Goal: Register for event/course

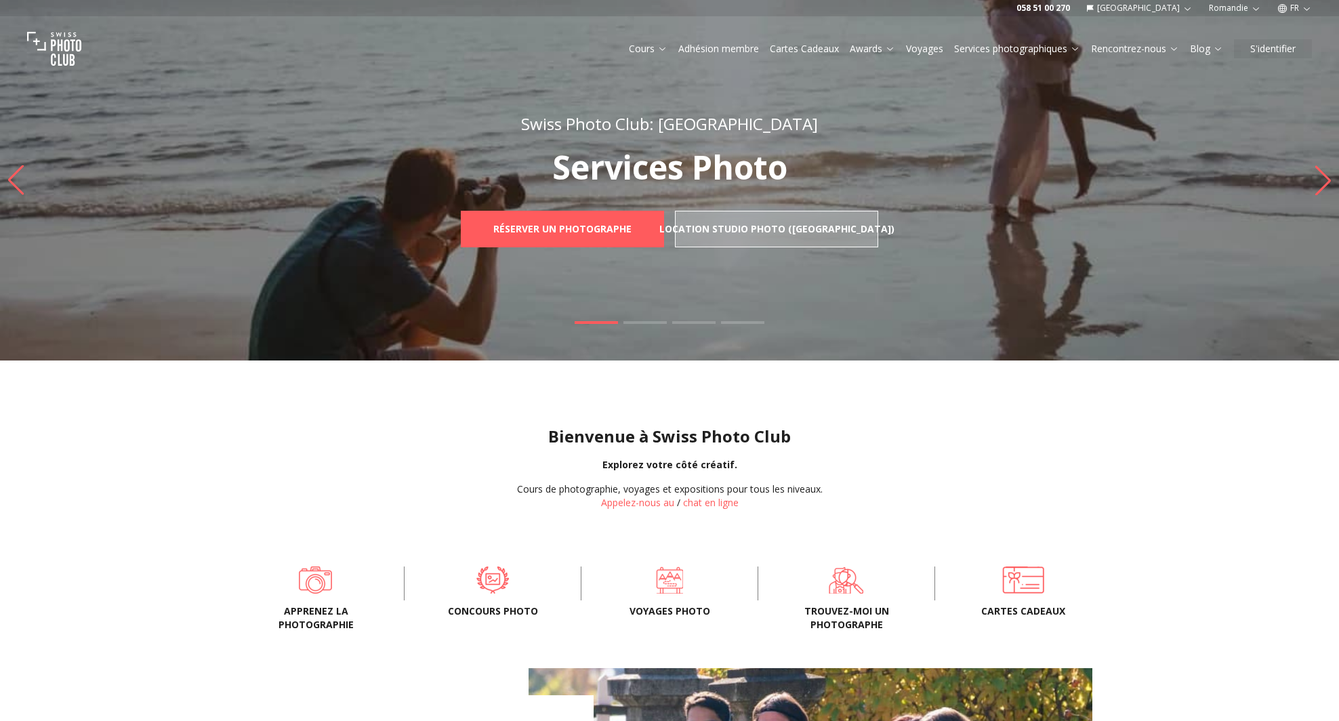
click at [329, 616] on span "Apprenez la photographie" at bounding box center [315, 618] width 133 height 27
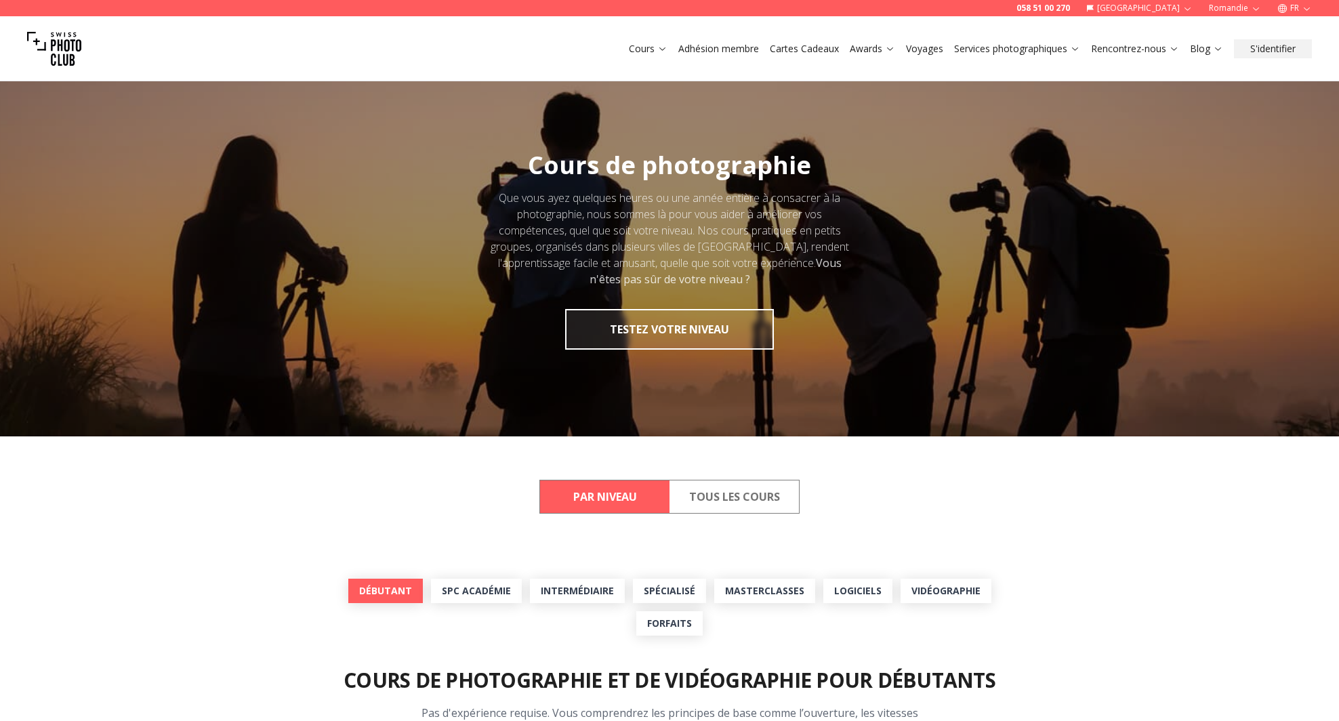
click at [387, 596] on link "Débutant" at bounding box center [385, 591] width 75 height 24
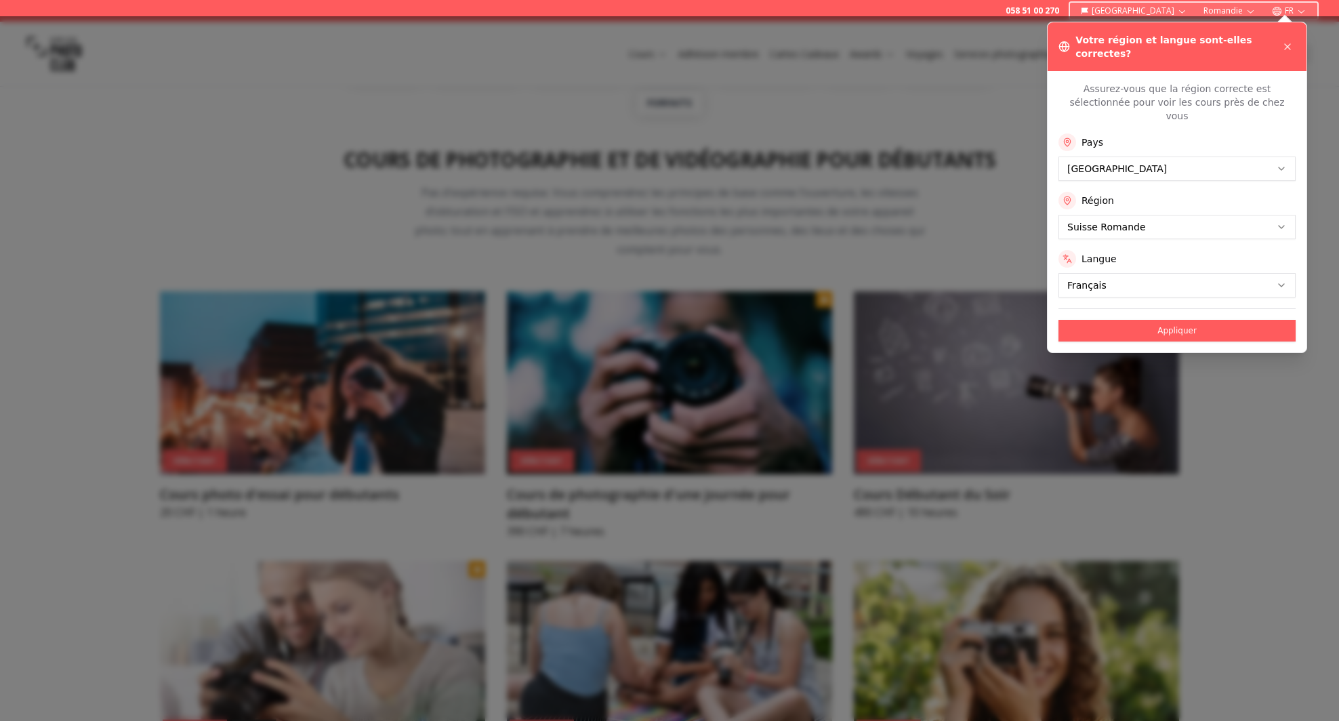
scroll to position [571, 0]
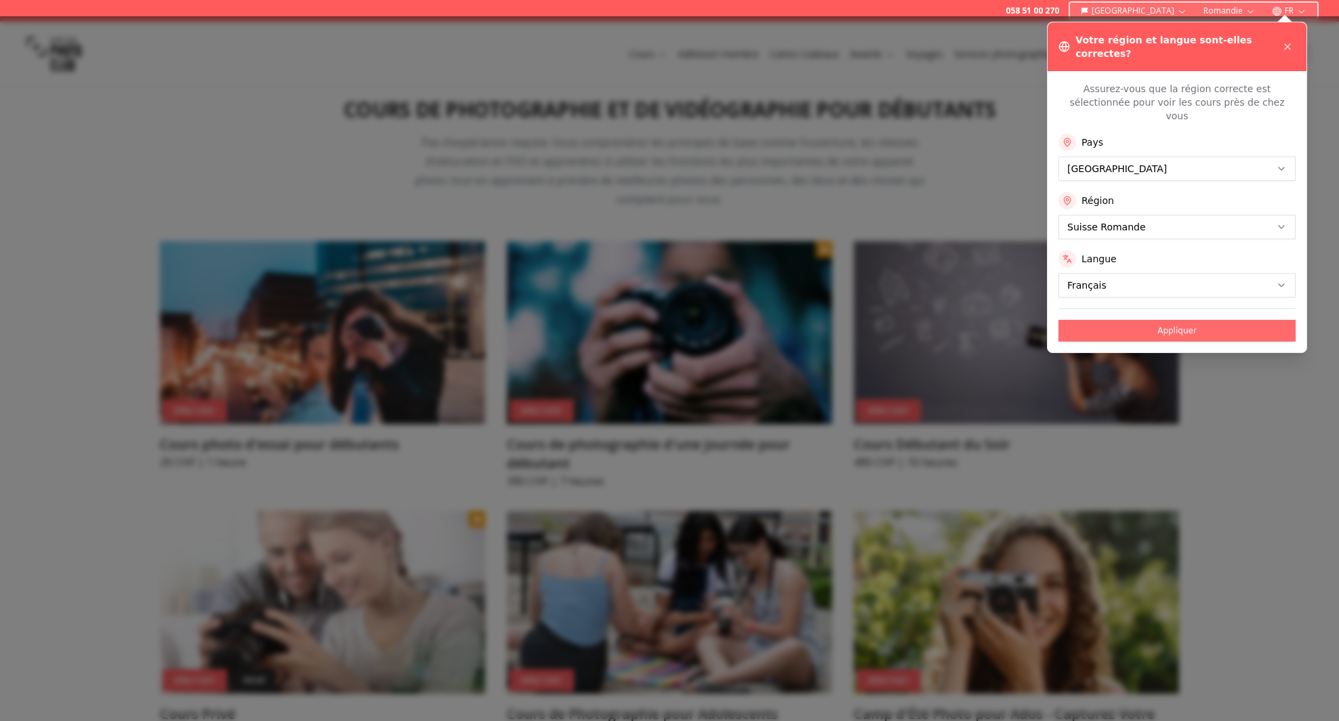
click at [1171, 320] on button "Appliquer" at bounding box center [1177, 331] width 237 height 22
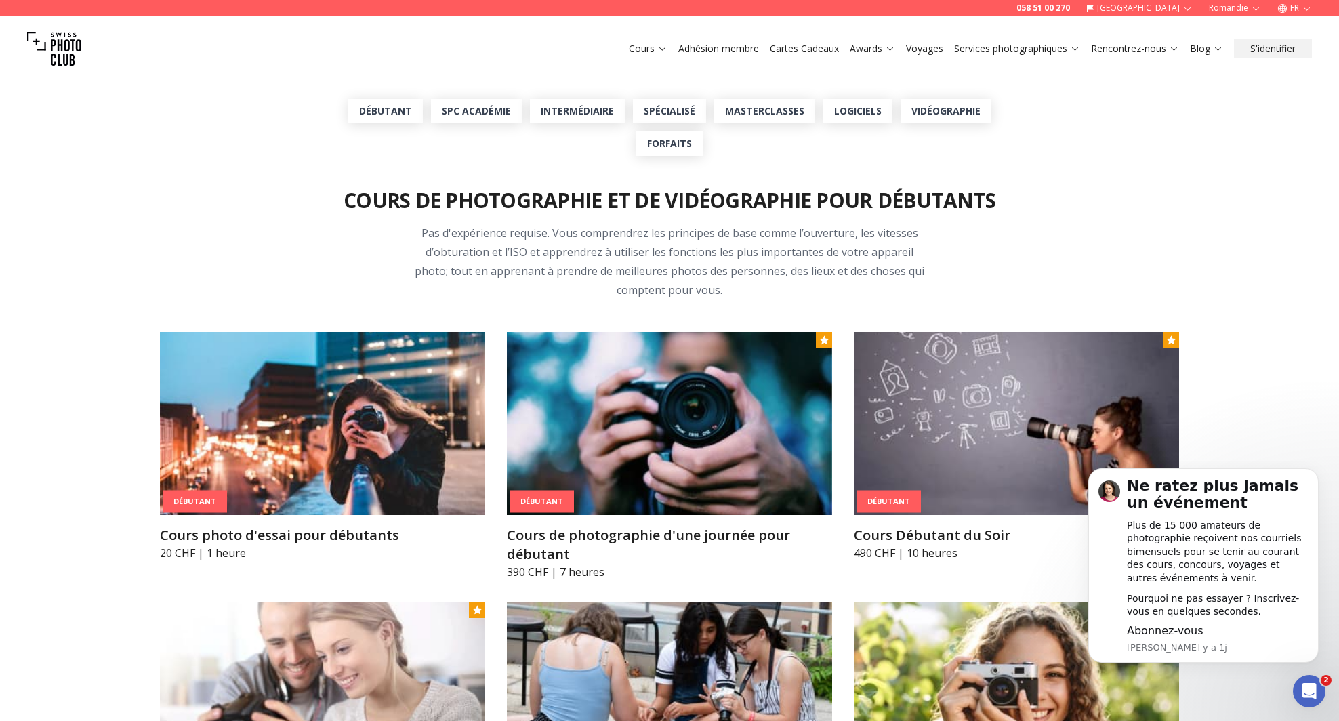
scroll to position [610, 0]
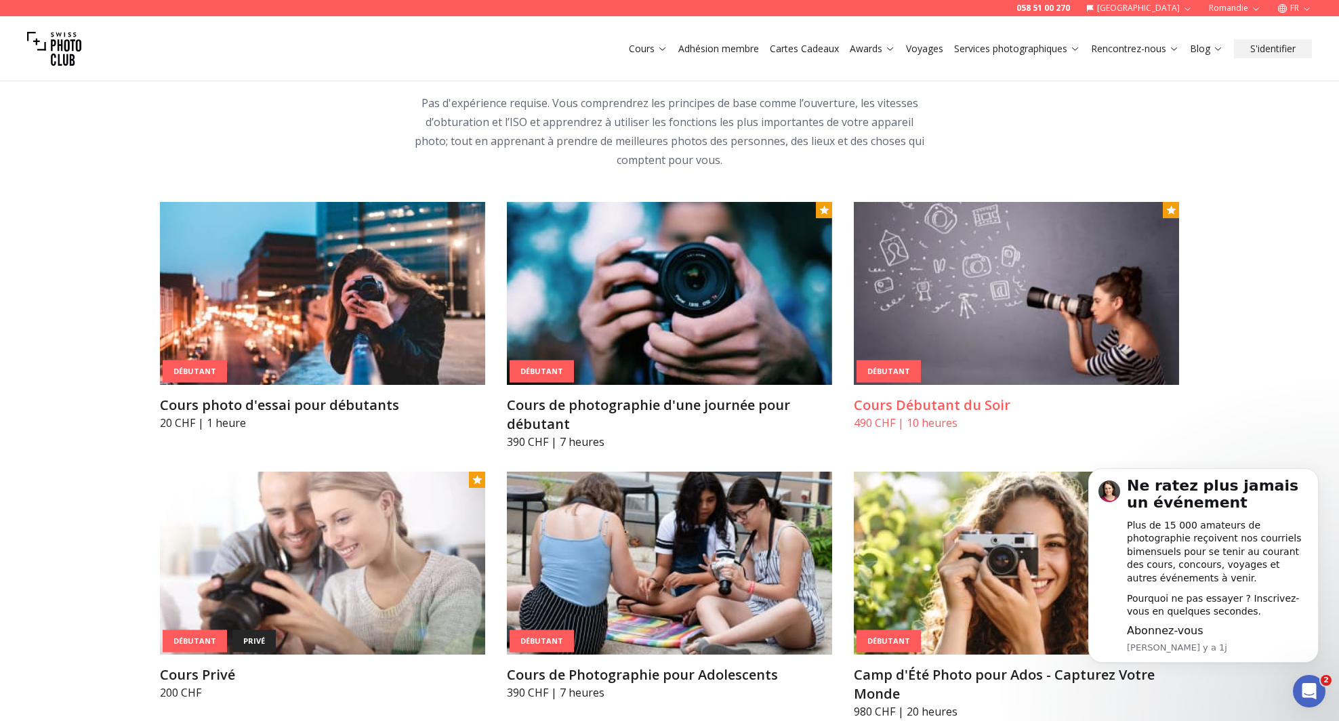
click at [983, 338] on img at bounding box center [1016, 293] width 325 height 183
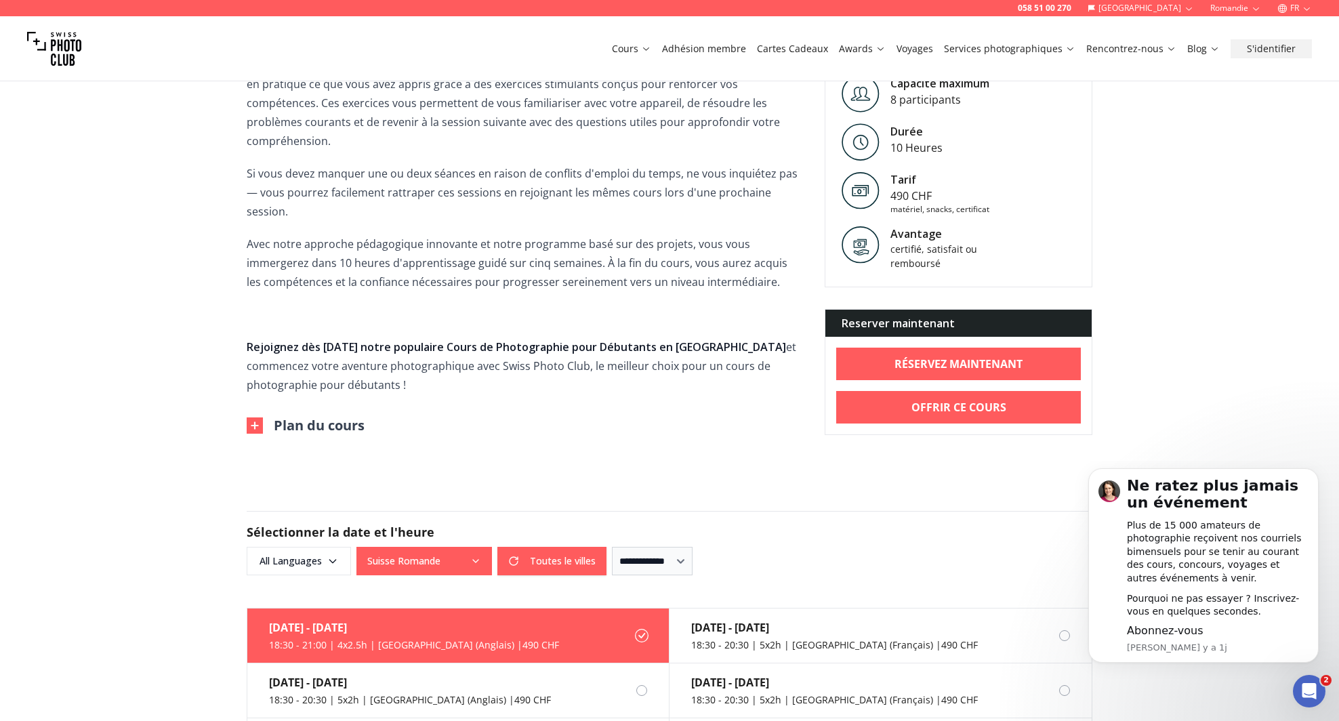
scroll to position [610, 0]
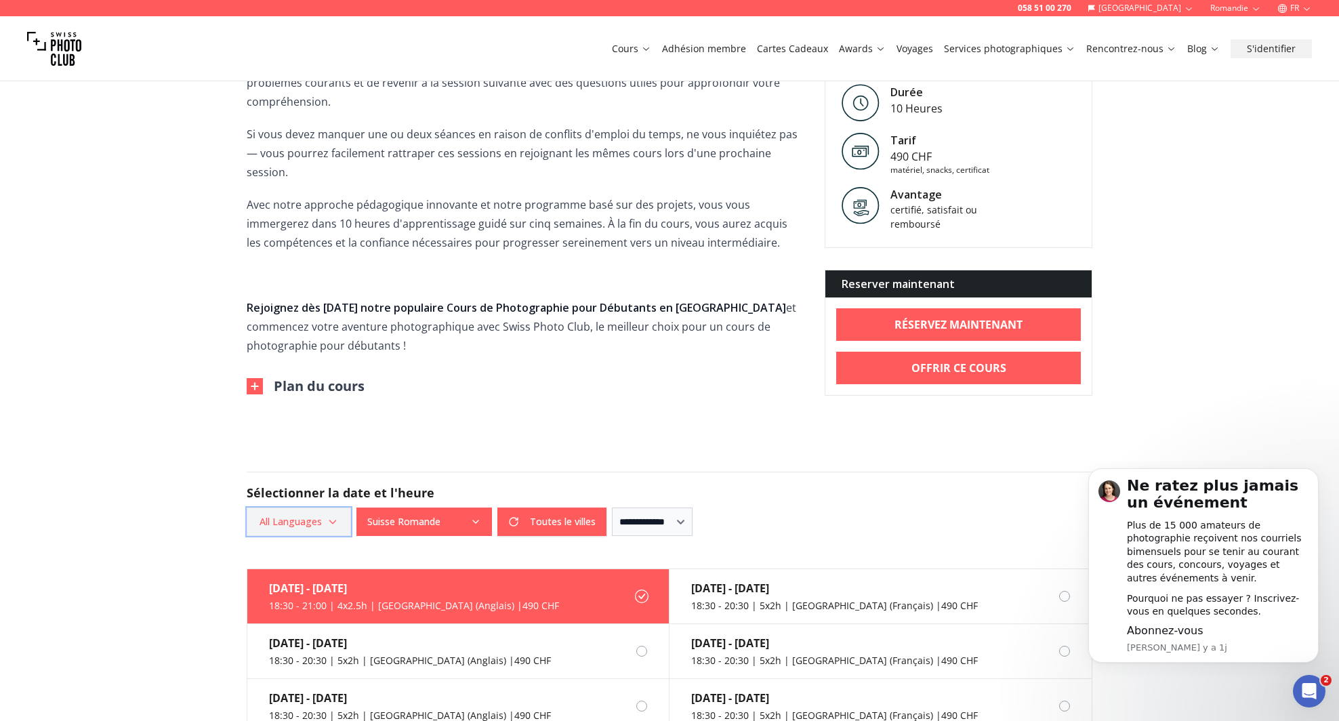
click at [335, 511] on span "All Languages" at bounding box center [299, 522] width 100 height 24
click at [259, 602] on label "French" at bounding box center [297, 599] width 108 height 16
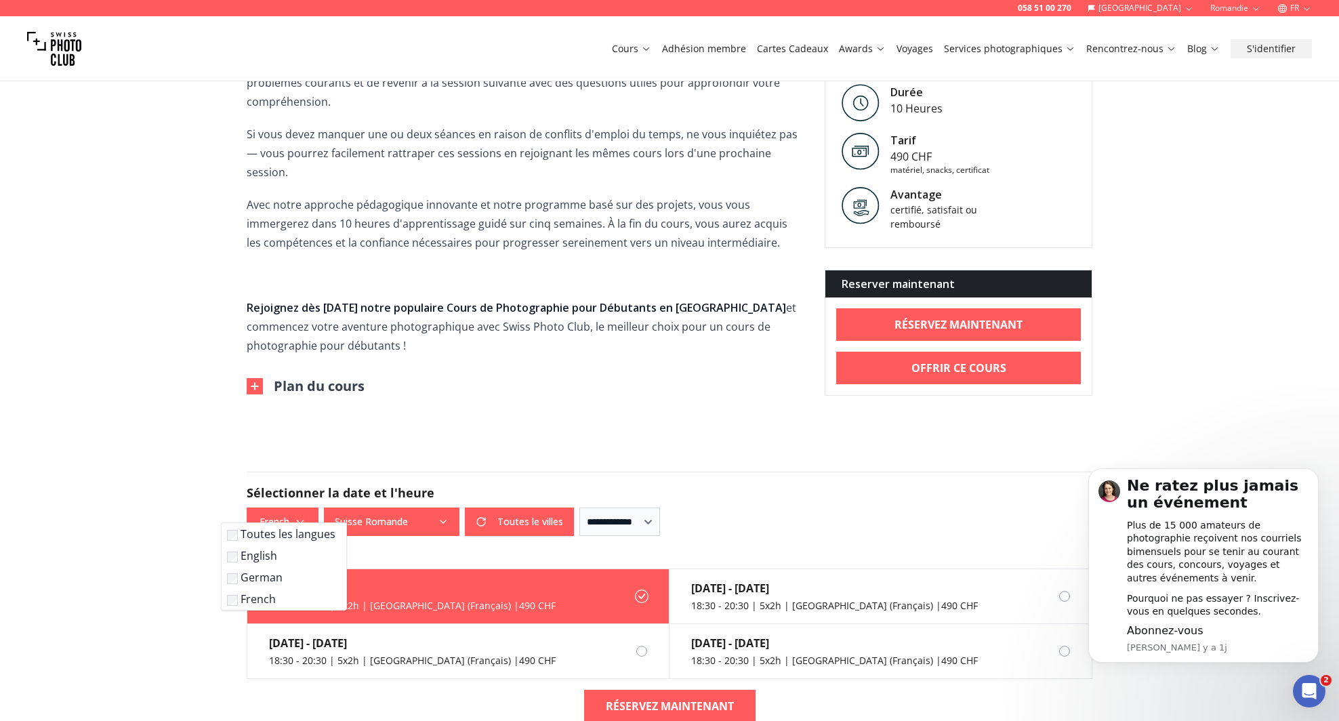
click at [493, 392] on div "058 51 00 270 Suisse Romandie FR Cours Adhésion membre Cartes Cadeaux Awards Vo…" at bounding box center [669, 663] width 1339 height 2546
click at [407, 599] on div "18:30 - 20:30 | 5x2h | [GEOGRAPHIC_DATA] (Français) | 490 CHF" at bounding box center [412, 606] width 287 height 14
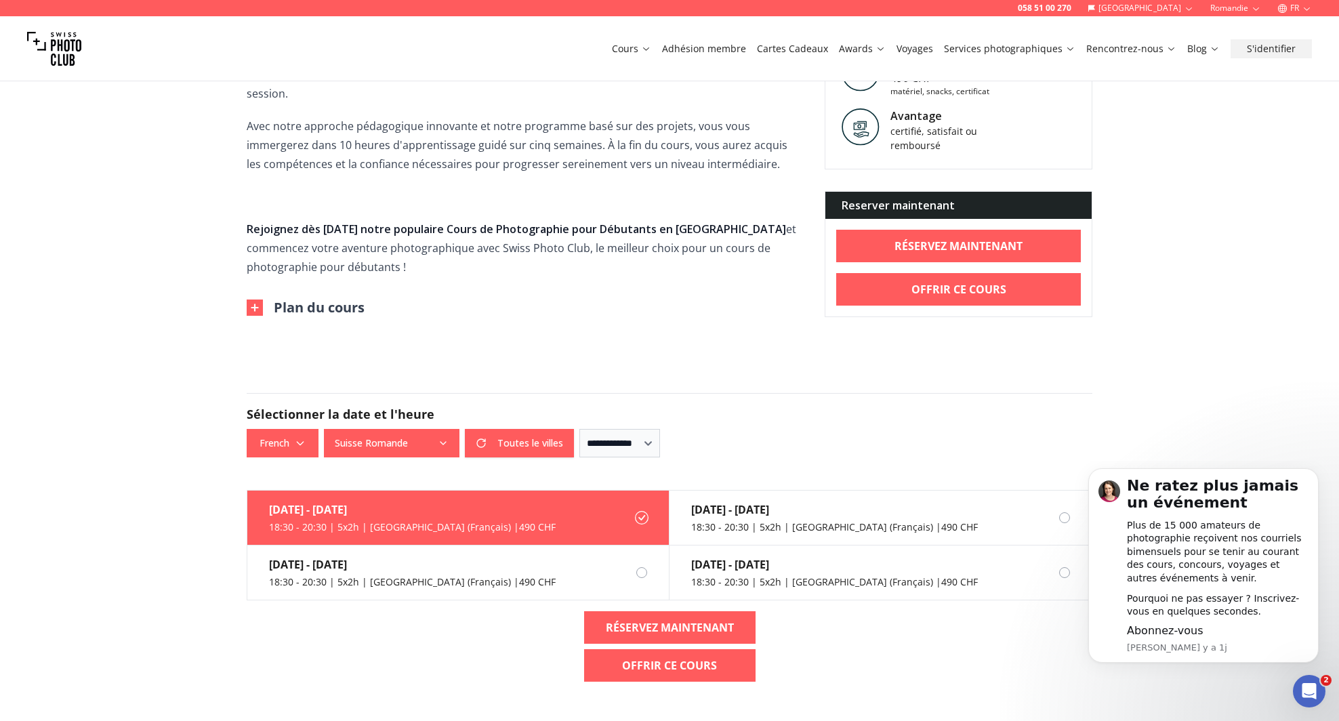
scroll to position [746, 0]
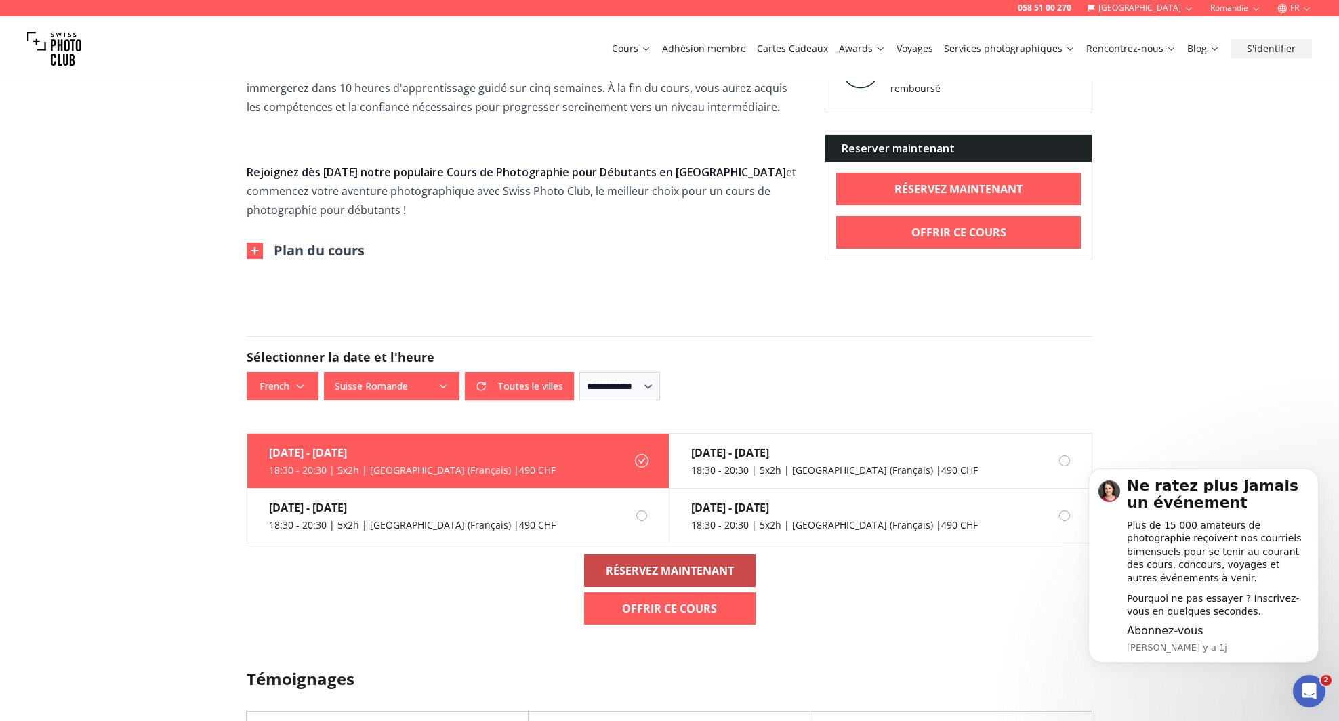
click at [640, 563] on b "RÉSERVEZ MAINTENANT" at bounding box center [670, 571] width 128 height 16
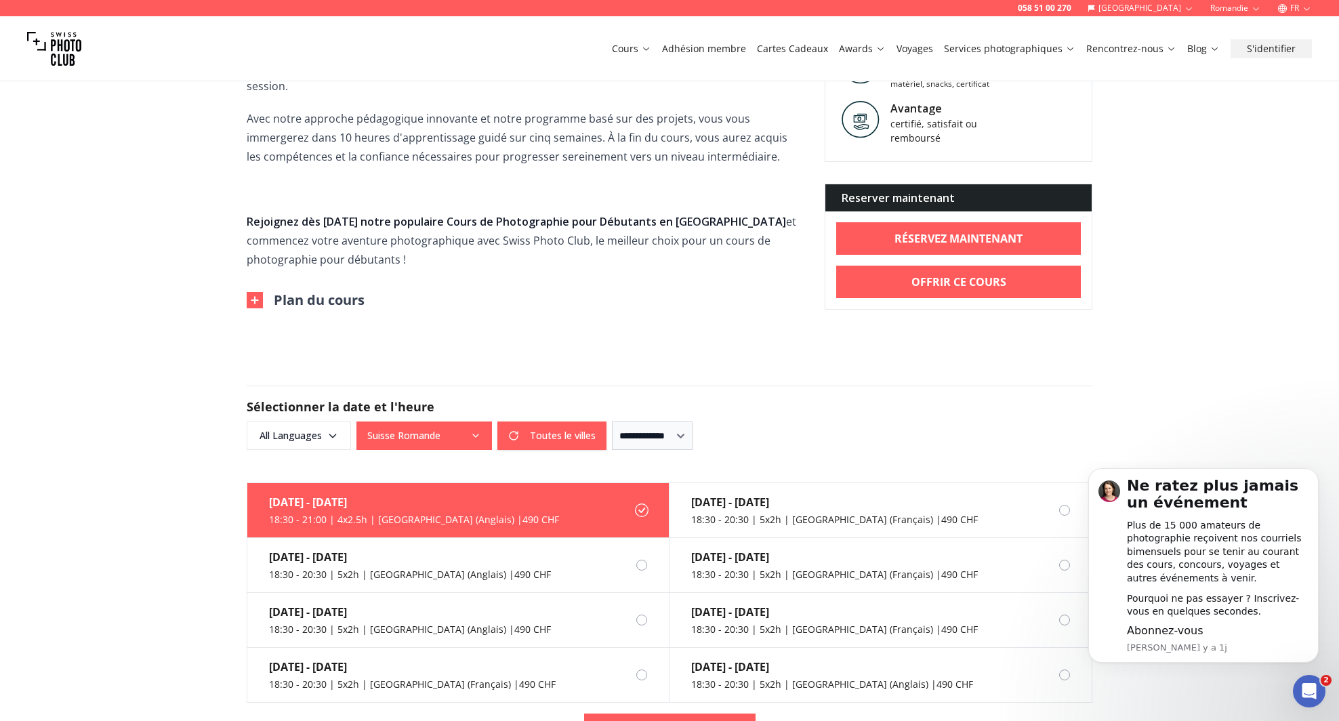
scroll to position [859, 0]
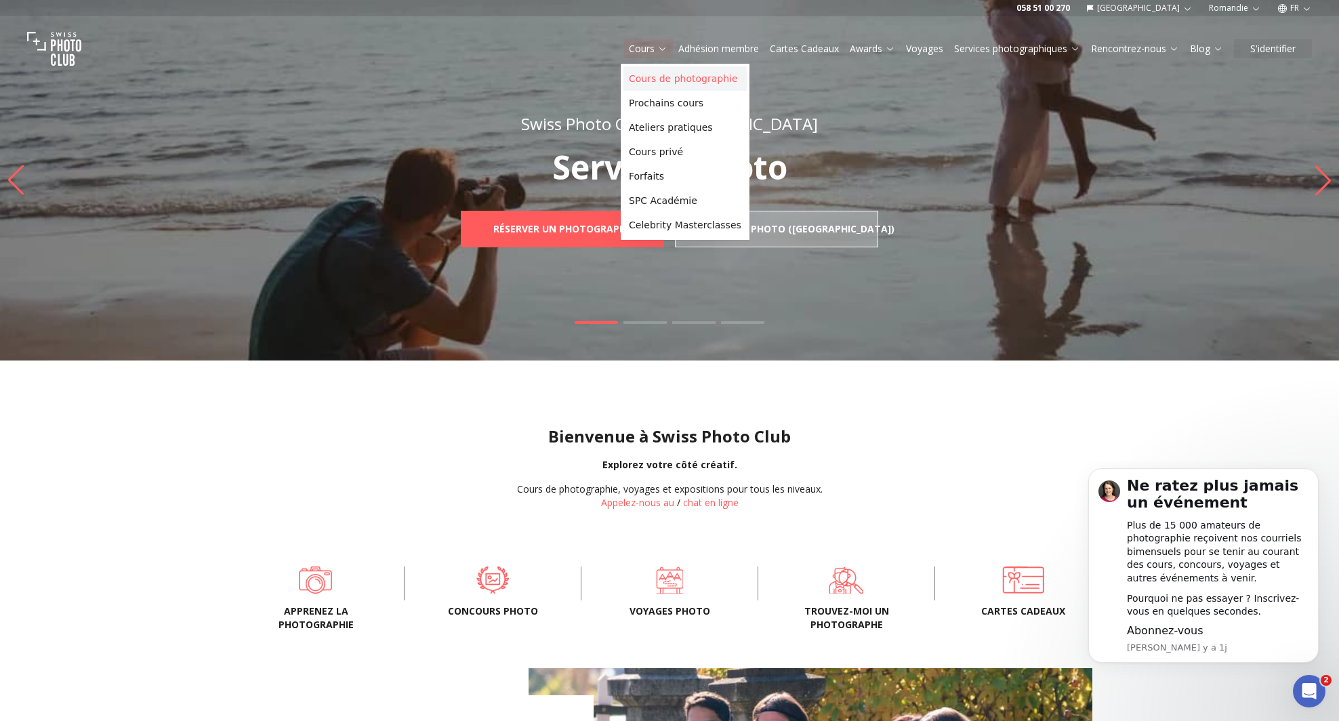
click at [650, 70] on link "Cours de photographie" at bounding box center [685, 78] width 123 height 24
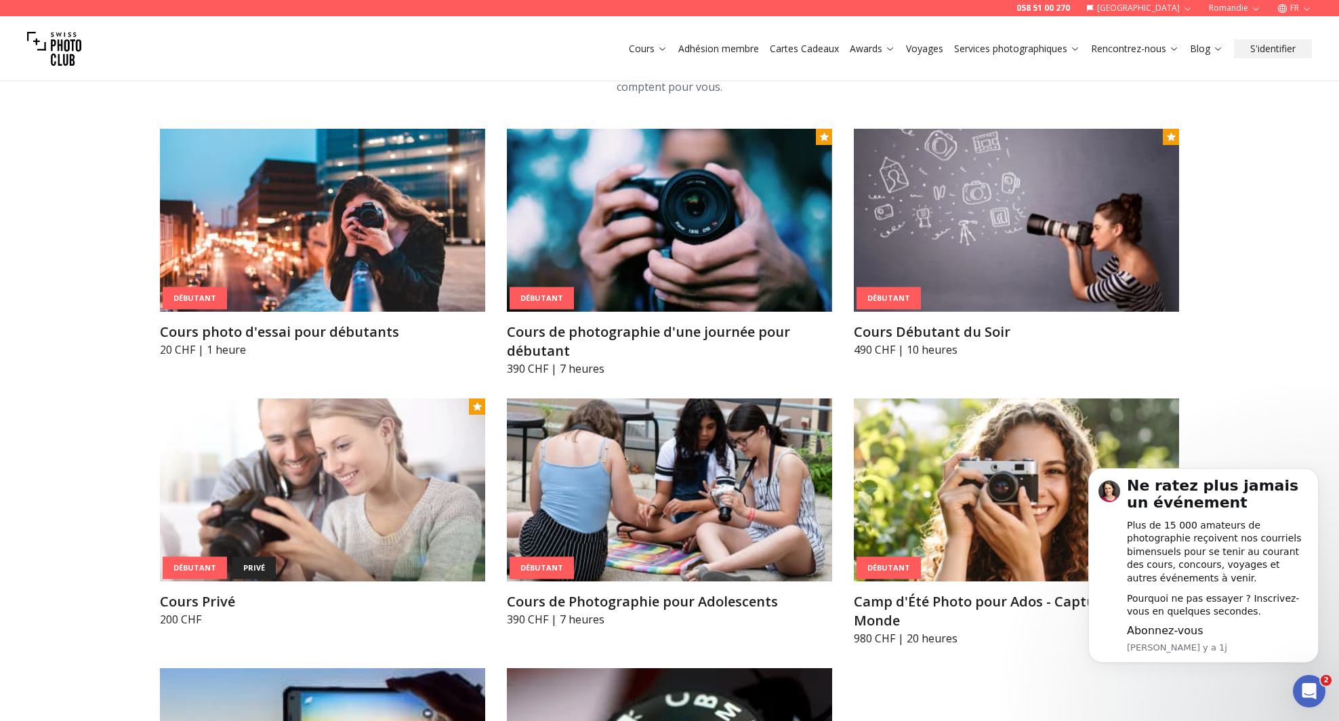
scroll to position [881, 0]
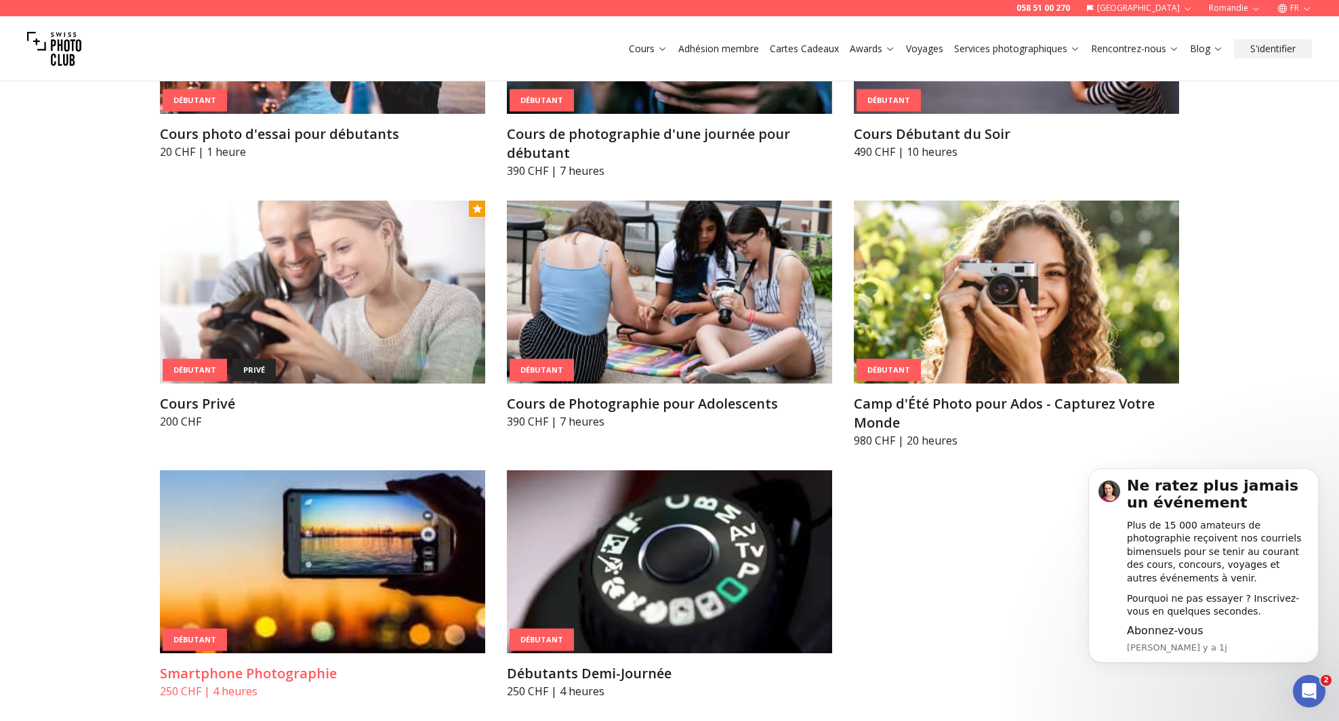
click at [348, 554] on img at bounding box center [322, 561] width 325 height 183
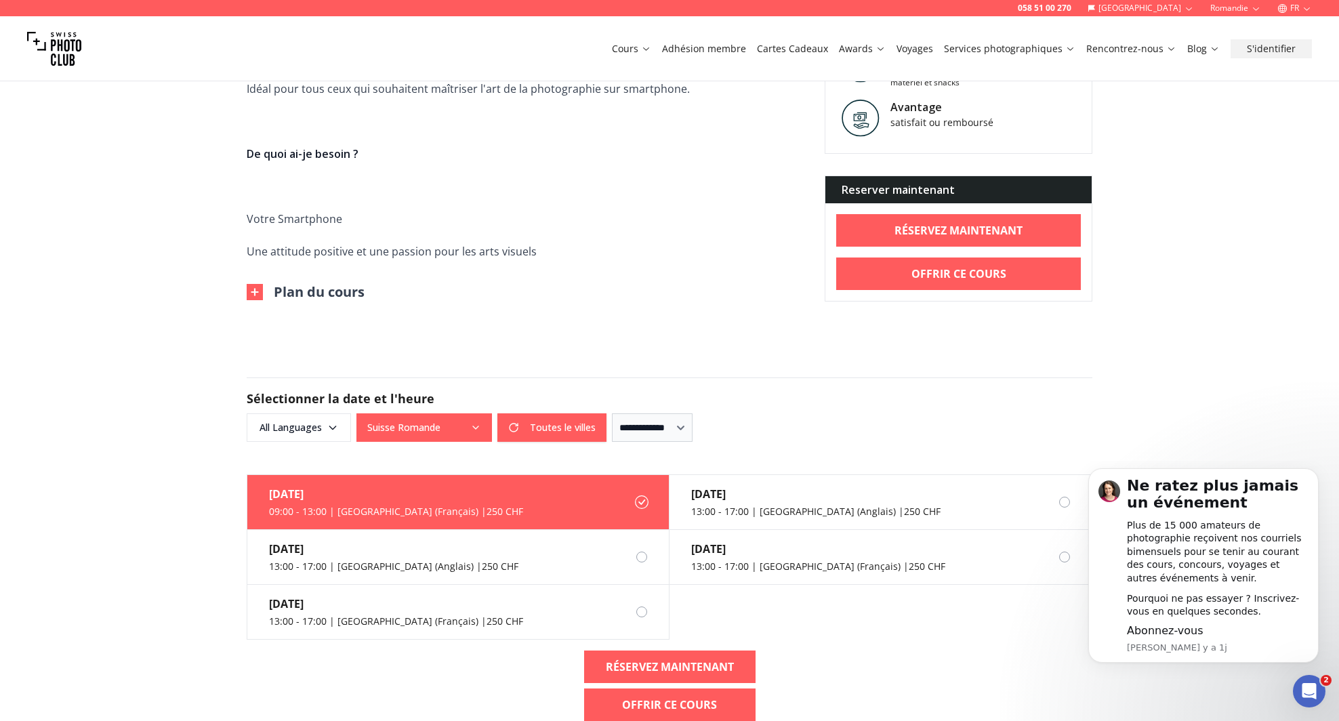
scroll to position [678, 0]
click at [317, 421] on span "All Languages" at bounding box center [299, 427] width 100 height 24
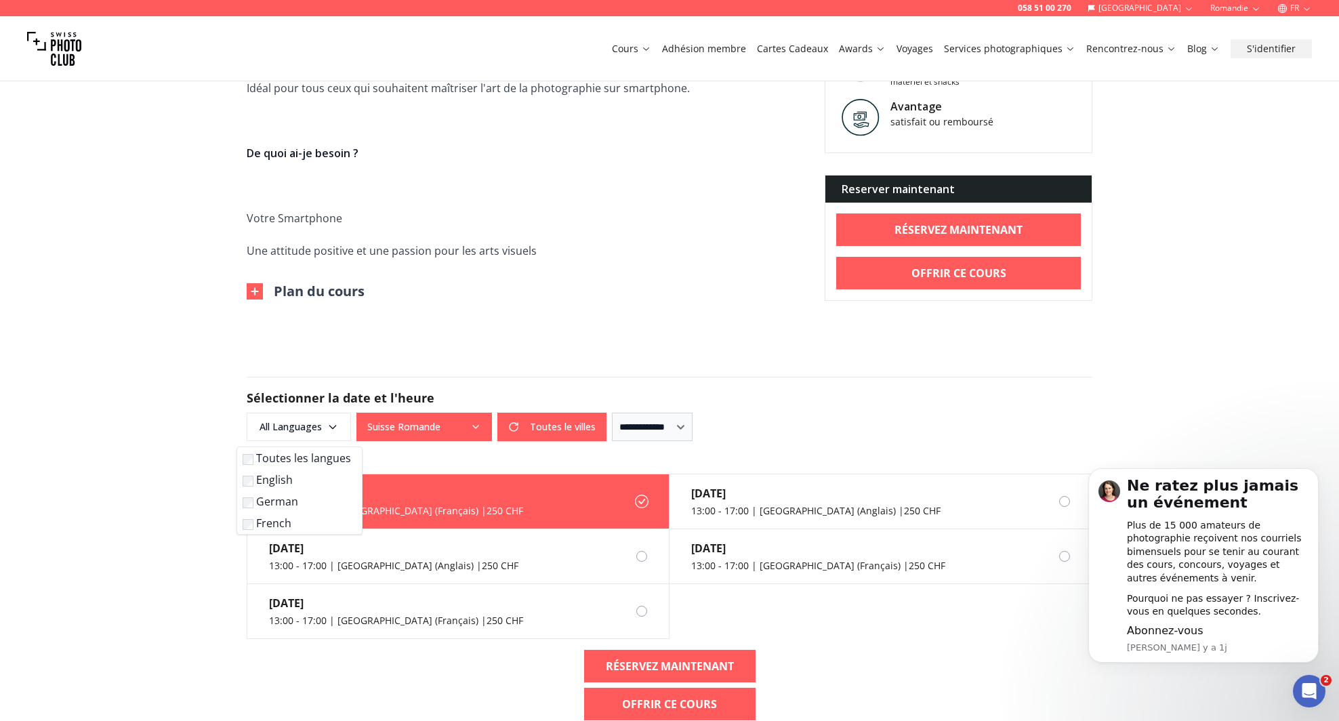
click at [275, 522] on label "French" at bounding box center [297, 523] width 108 height 16
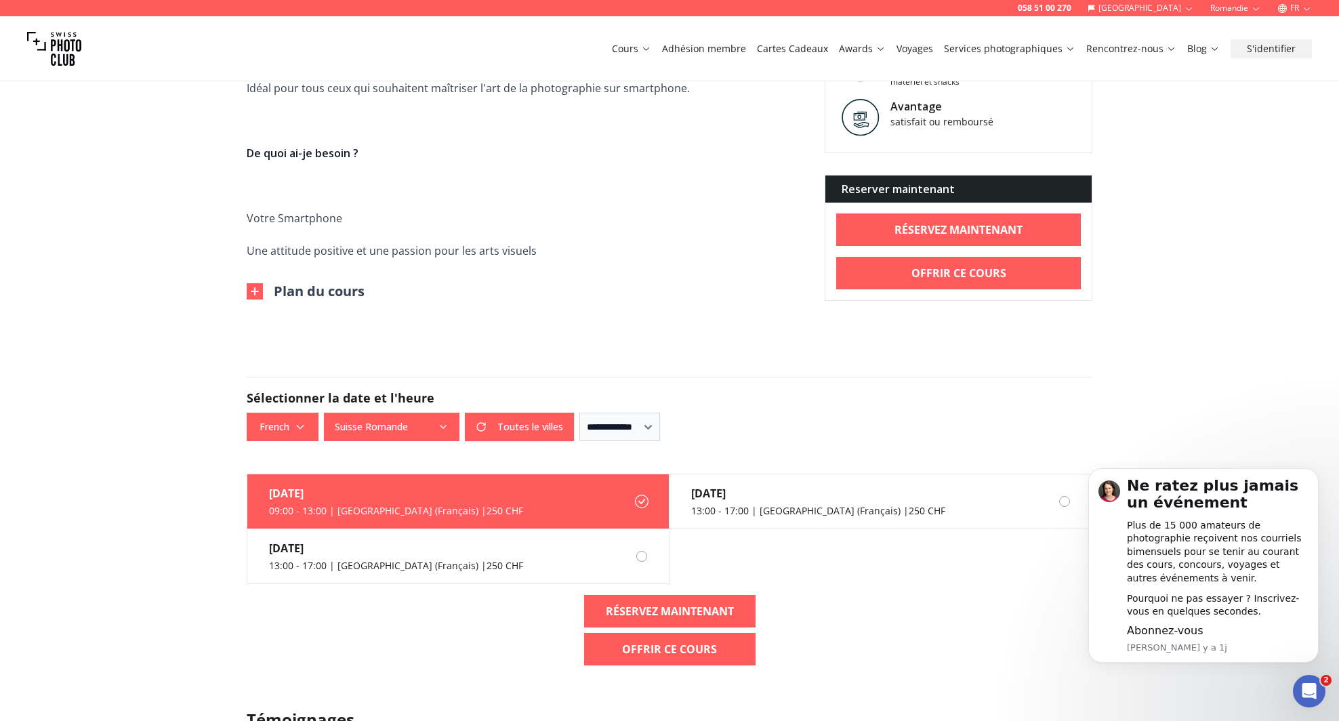
click at [710, 300] on div "Plan du cours" at bounding box center [525, 291] width 556 height 19
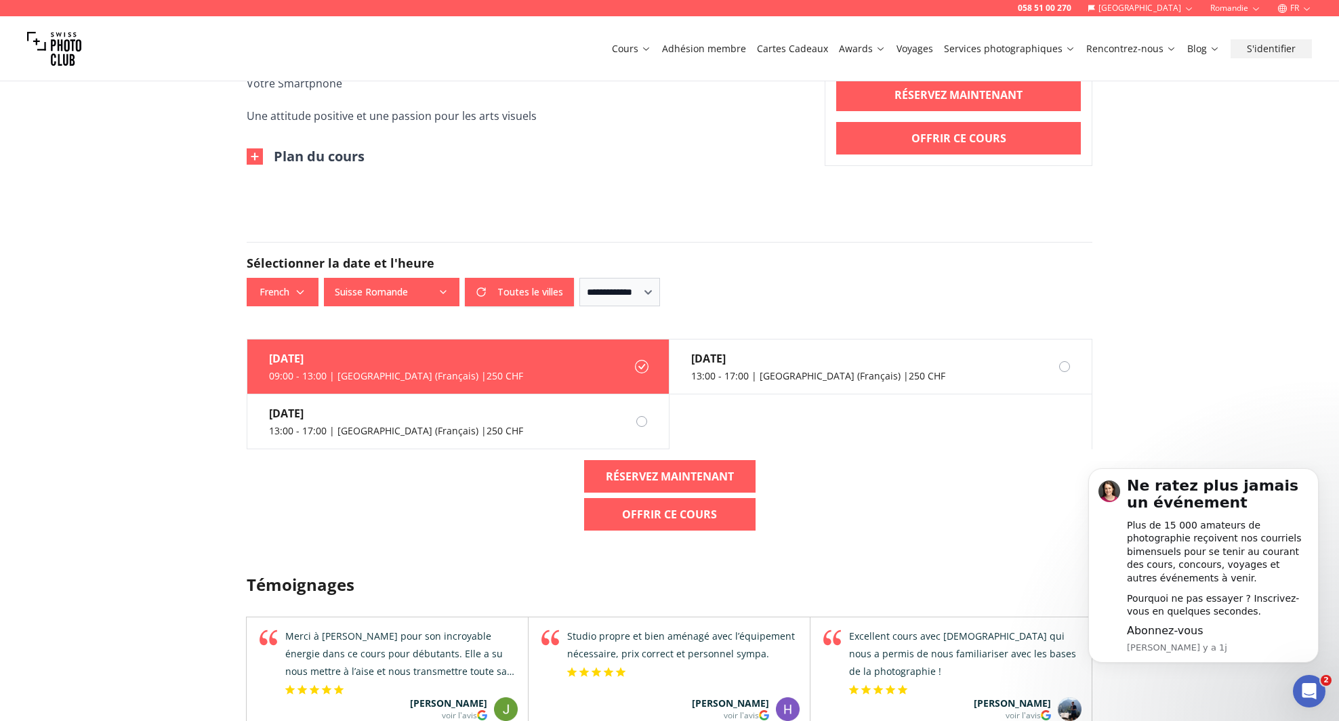
scroll to position [813, 0]
